Goal: Task Accomplishment & Management: Use online tool/utility

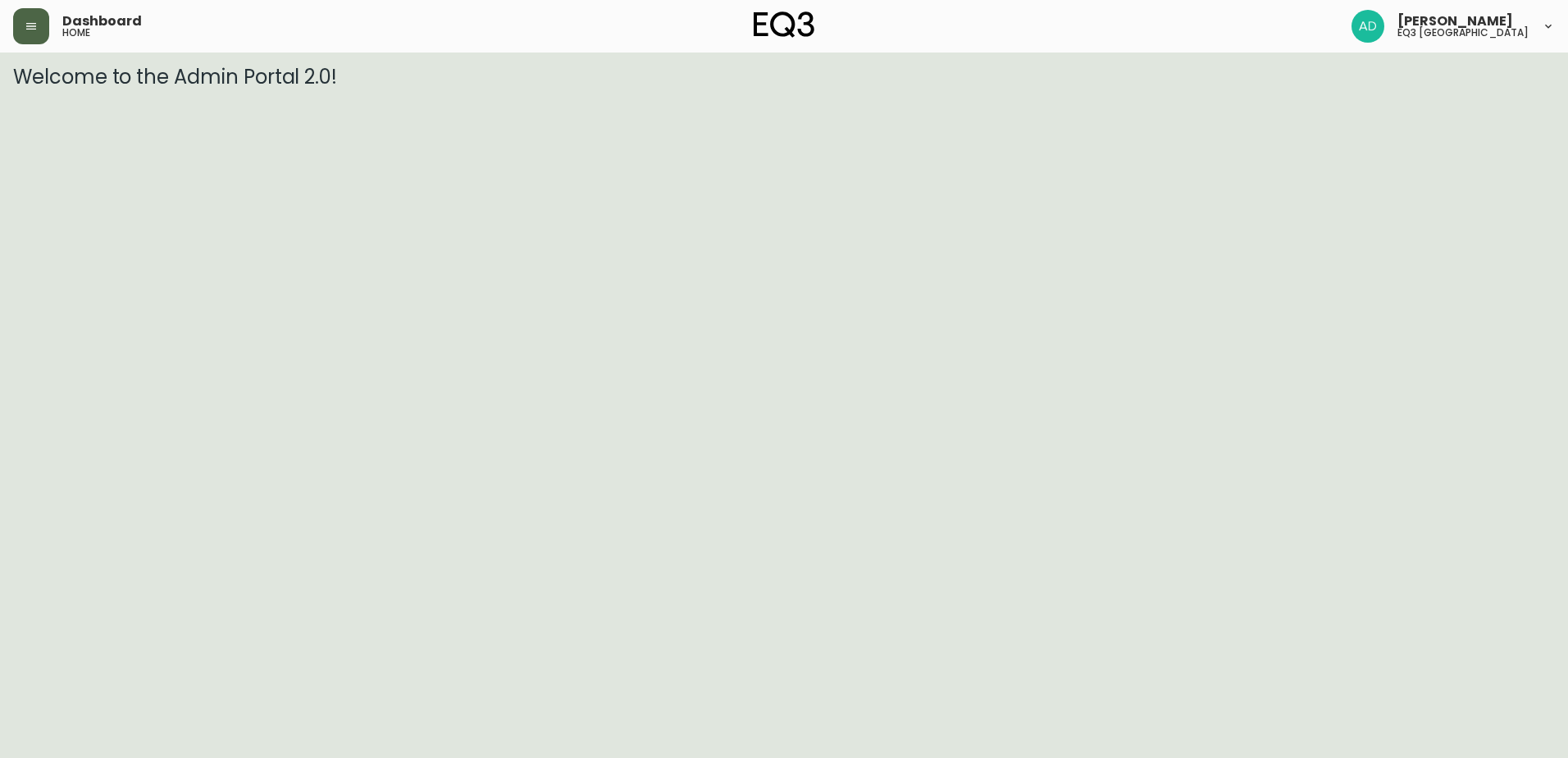
click at [22, 30] on button "button" at bounding box center [30, 25] width 36 height 36
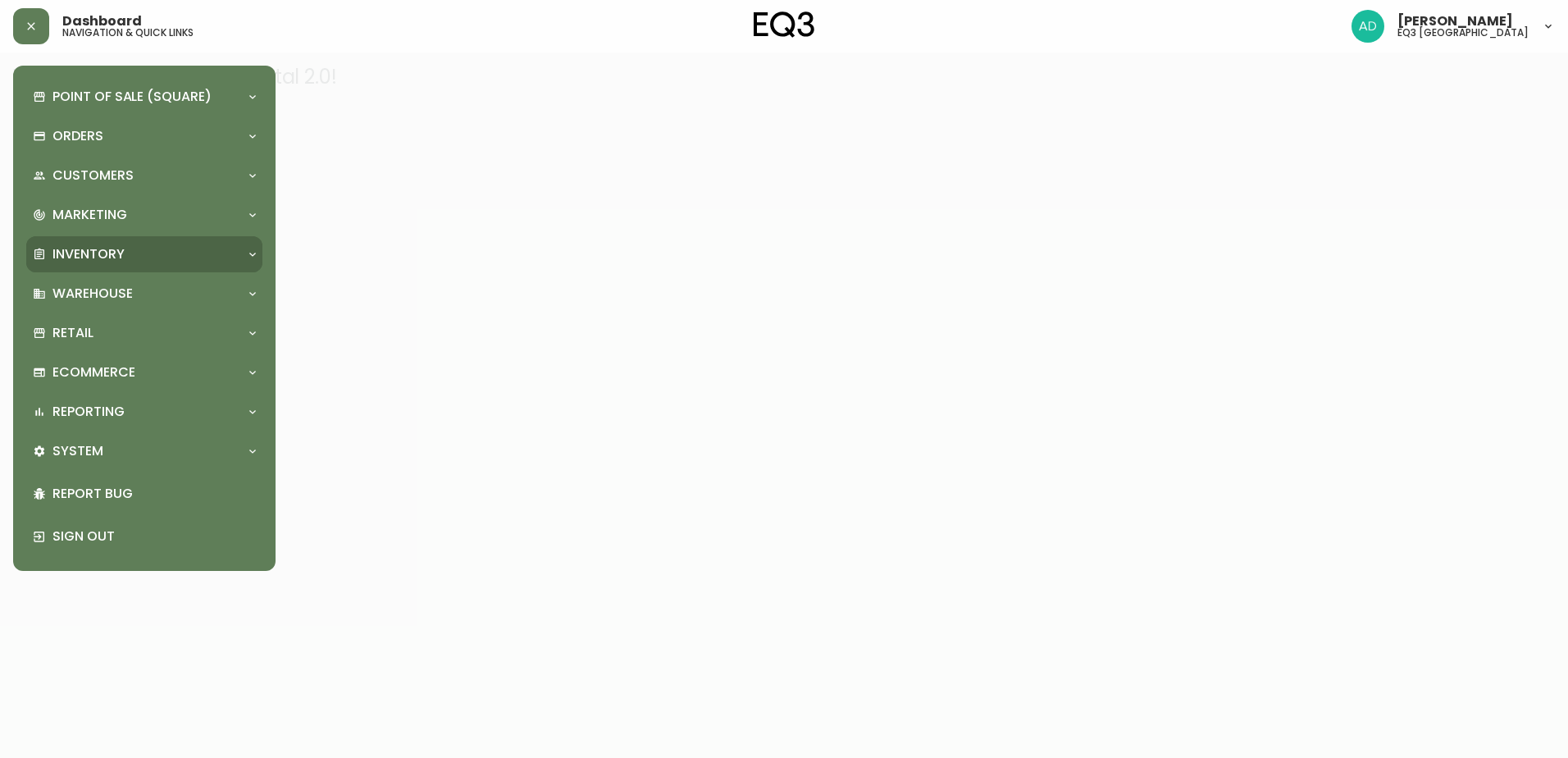
click at [88, 249] on p "Inventory" at bounding box center [89, 254] width 72 height 18
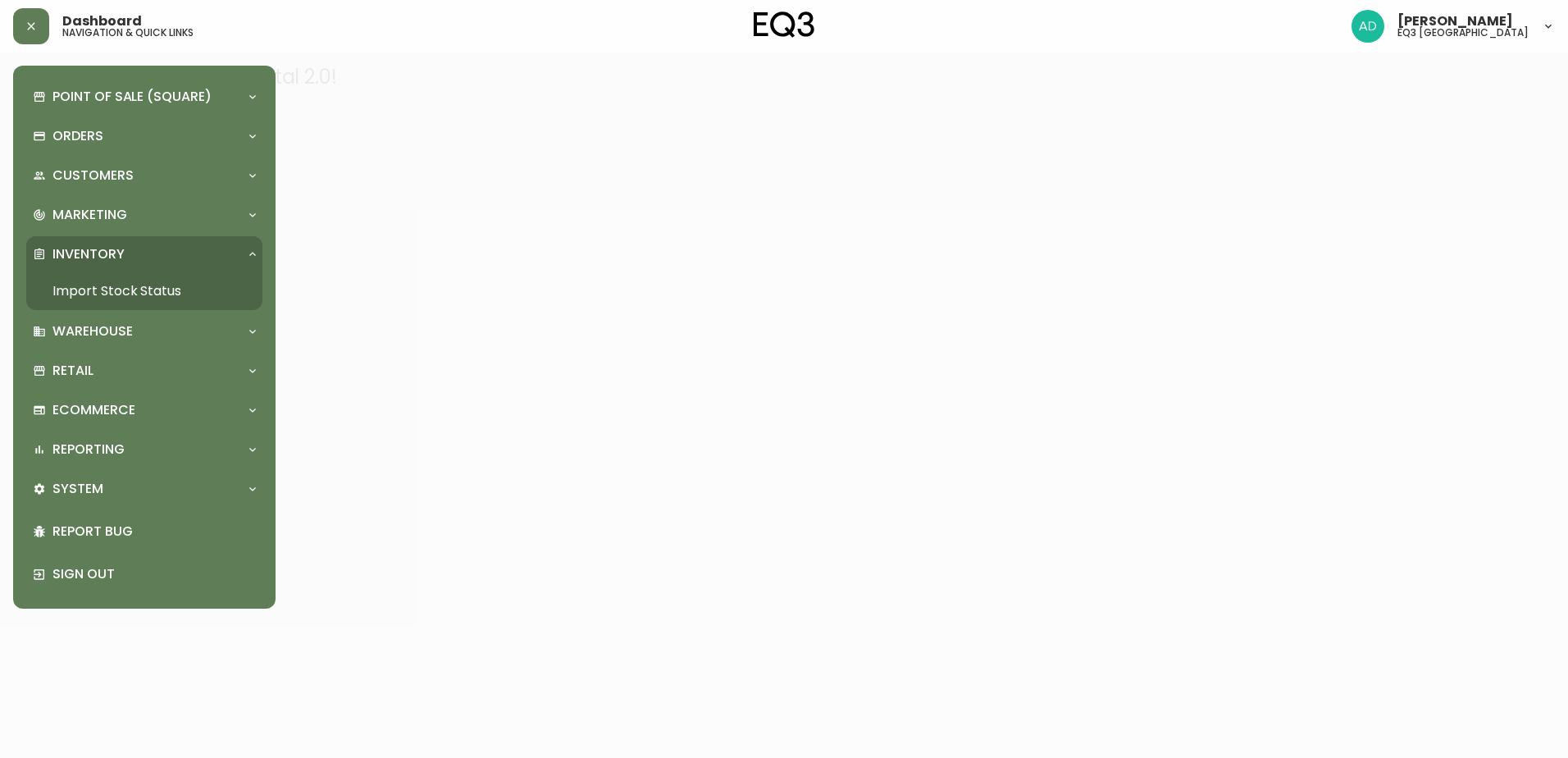
click at [114, 293] on link "Import Stock Status" at bounding box center [144, 291] width 236 height 38
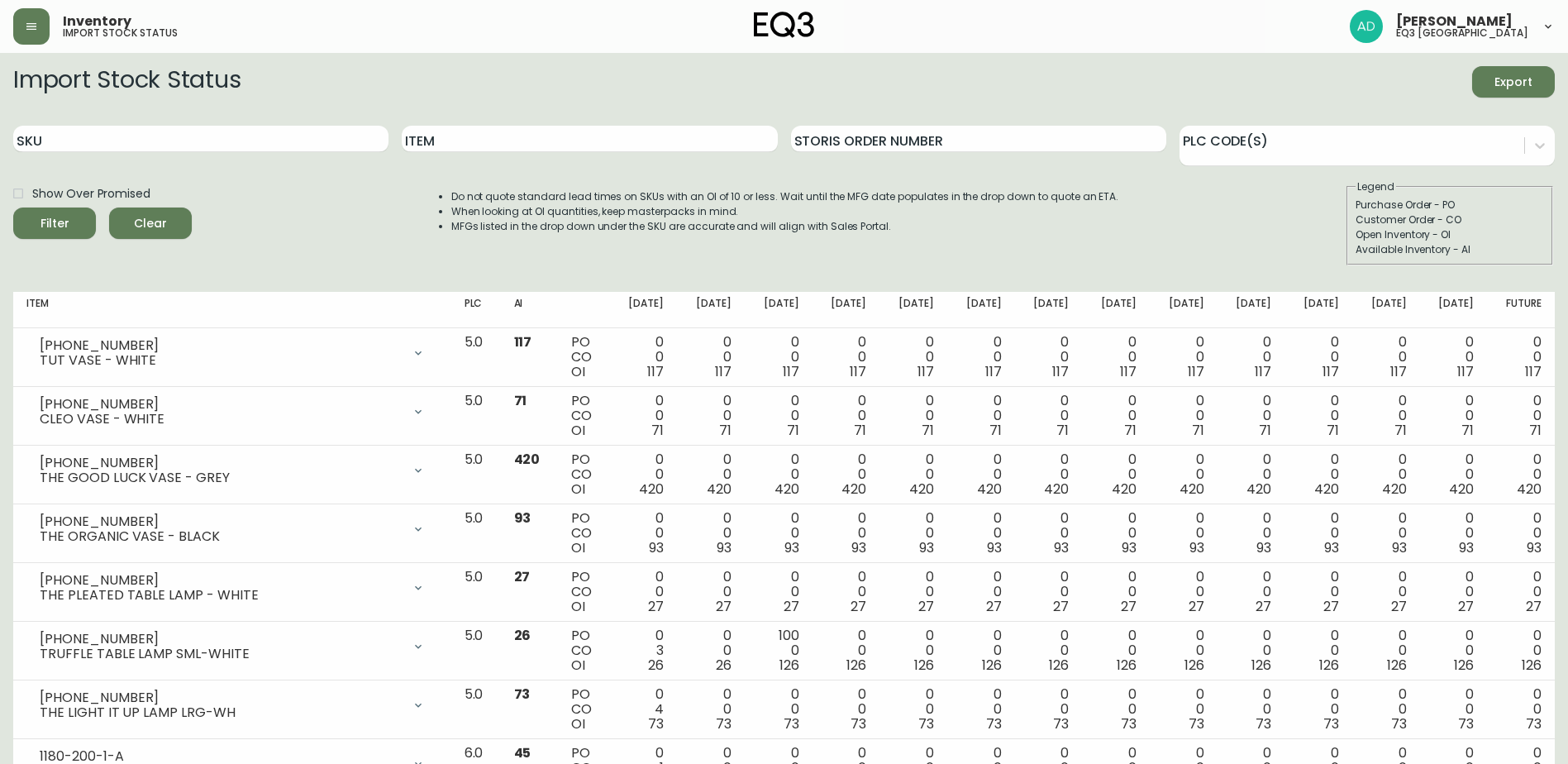
click at [193, 153] on div "SKU" at bounding box center [200, 139] width 375 height 53
click at [193, 136] on input "SKU" at bounding box center [200, 138] width 375 height 27
type input "7050-34"
click at [13, 207] on button "Filter" at bounding box center [54, 223] width 83 height 32
